Goal: Task Accomplishment & Management: Use online tool/utility

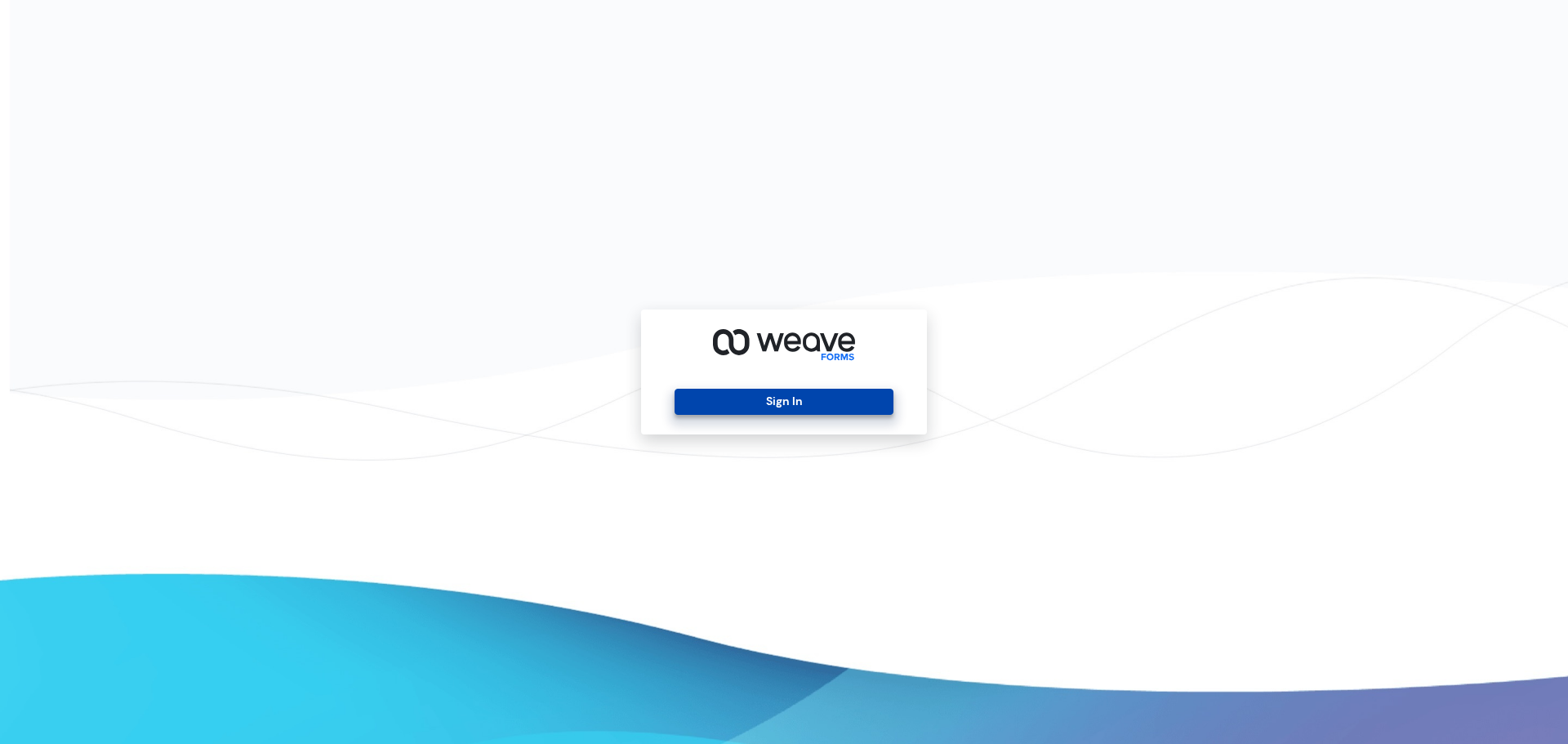
click at [783, 406] on button "Sign In" at bounding box center [784, 402] width 218 height 27
click at [777, 407] on button "Sign In" at bounding box center [784, 402] width 218 height 27
